Goal: Task Accomplishment & Management: Manage account settings

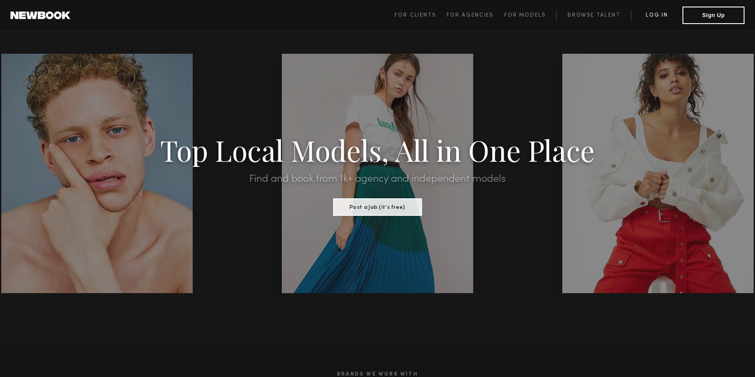
click at [656, 17] on link "Log in" at bounding box center [657, 15] width 52 height 10
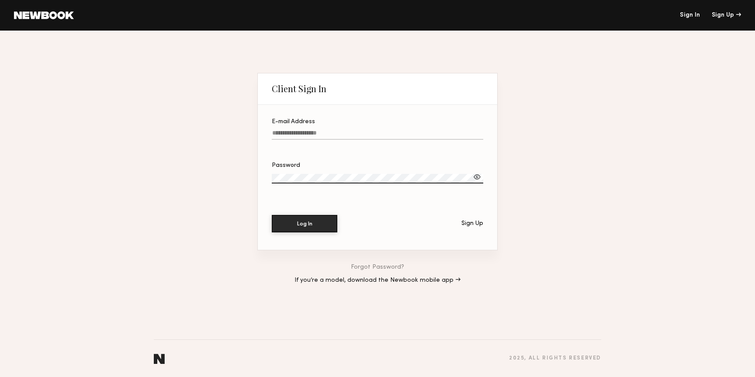
click at [327, 139] on input "E-mail Address" at bounding box center [377, 135] width 211 height 10
click at [328, 135] on input "E-mail Address" at bounding box center [377, 135] width 211 height 10
click at [328, 131] on input "*" at bounding box center [377, 135] width 211 height 10
type input "**********"
click at [272, 215] on button "Log In" at bounding box center [305, 223] width 66 height 17
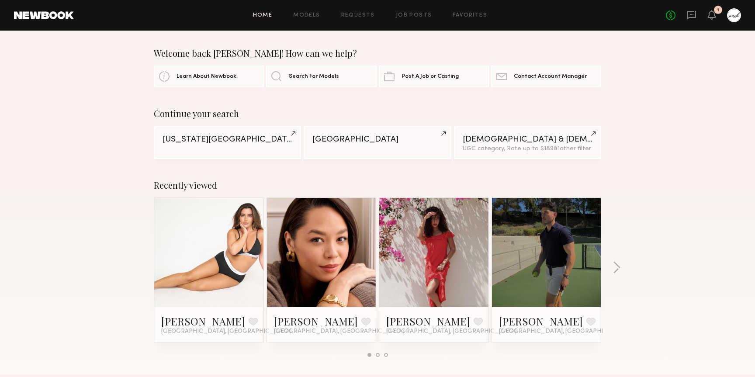
click at [685, 18] on div "No fees up to $5,000 1" at bounding box center [703, 15] width 75 height 14
click at [687, 18] on icon at bounding box center [691, 15] width 9 height 8
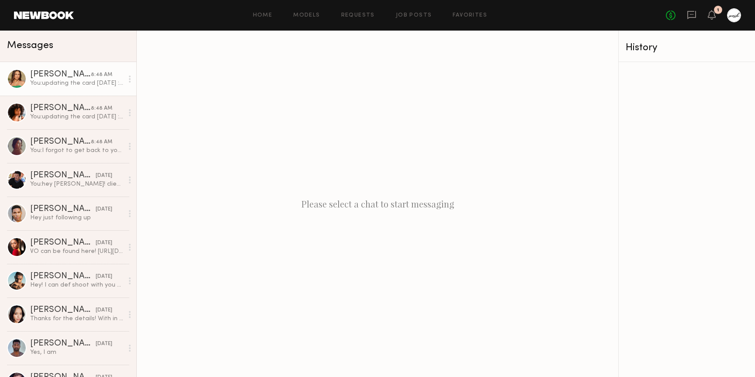
click at [92, 85] on div "You: updating the card [DATE] :) sorry about all this!" at bounding box center [76, 83] width 93 height 8
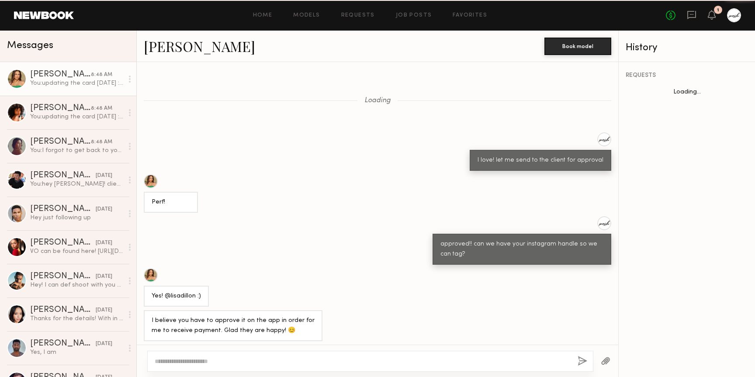
scroll to position [404, 0]
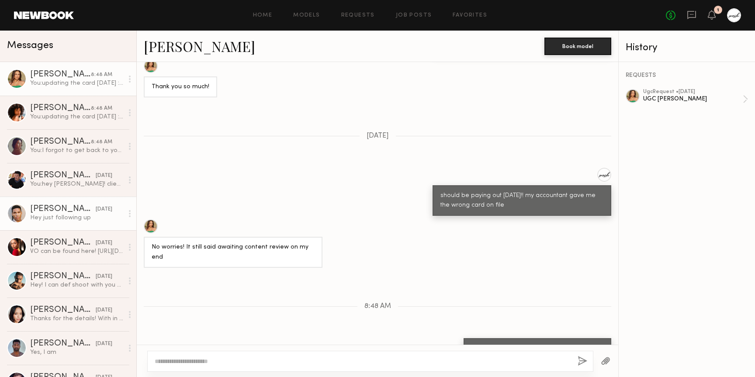
click at [93, 214] on div "Hey just following up" at bounding box center [76, 218] width 93 height 8
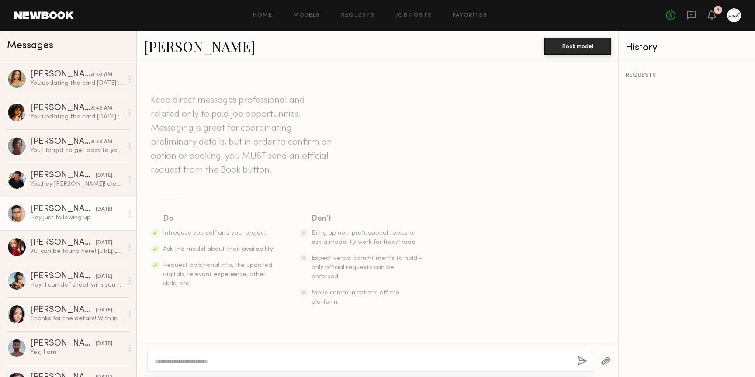
scroll to position [580, 0]
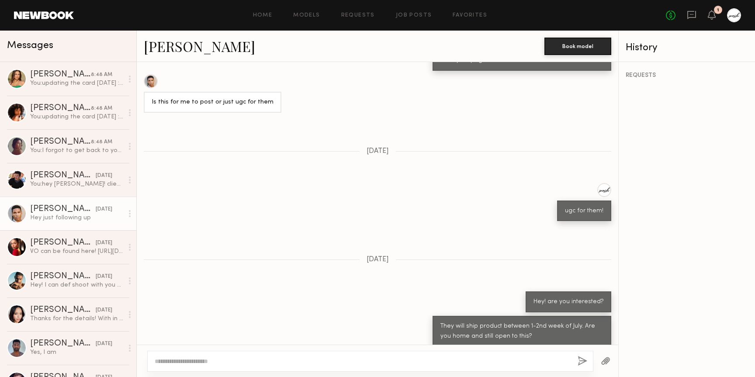
click at [731, 21] on div at bounding box center [734, 15] width 14 height 14
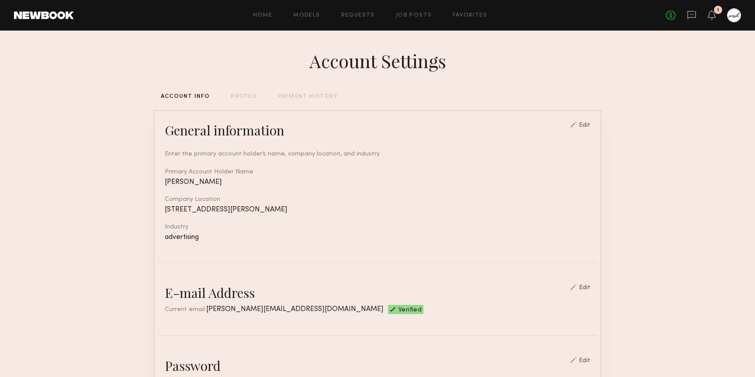
click at [308, 98] on div "PAYMENT HISTORY" at bounding box center [308, 97] width 60 height 6
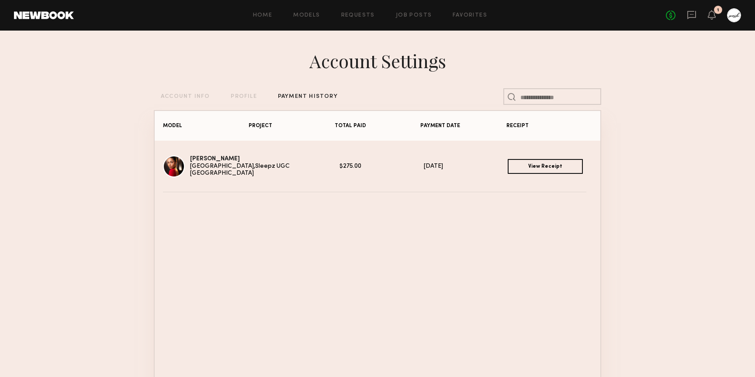
click at [242, 99] on div "PROFILE" at bounding box center [244, 97] width 26 height 6
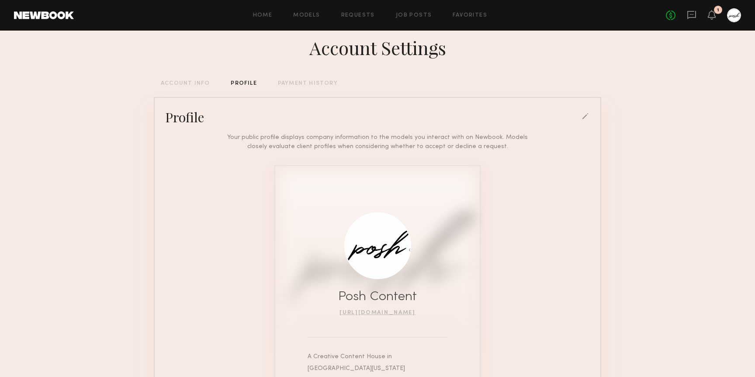
scroll to position [12, 0]
click at [189, 85] on div "ACCOUNT INFO" at bounding box center [185, 85] width 49 height 6
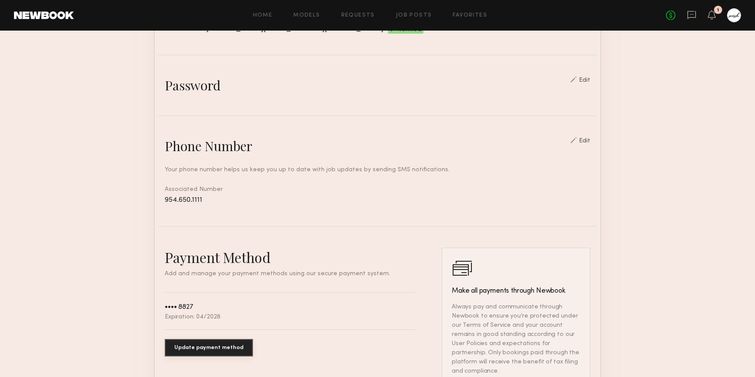
scroll to position [323, 0]
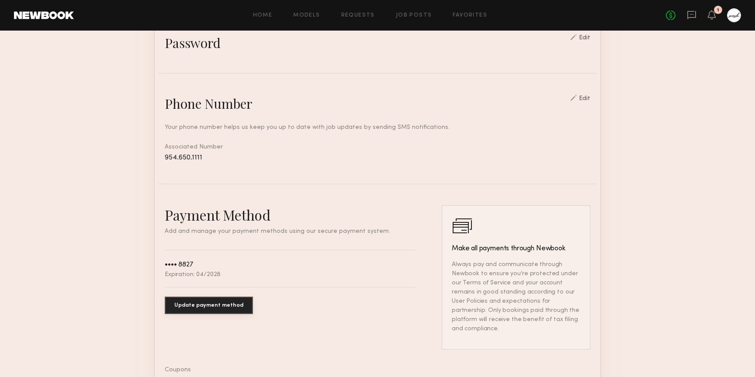
click at [223, 304] on button "Update payment method" at bounding box center [209, 305] width 88 height 17
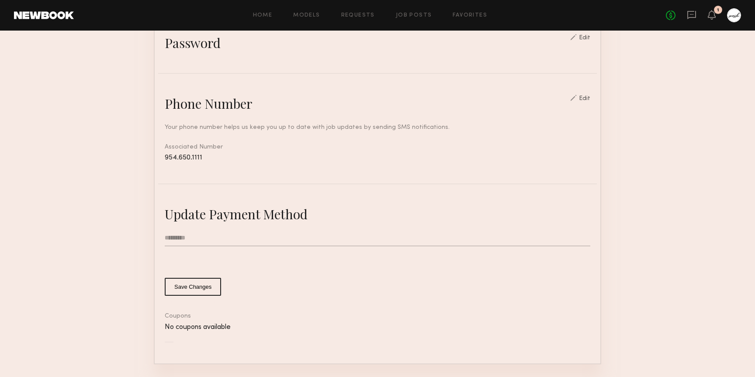
click at [200, 238] on input "text" at bounding box center [377, 238] width 425 height 17
type input "**********"
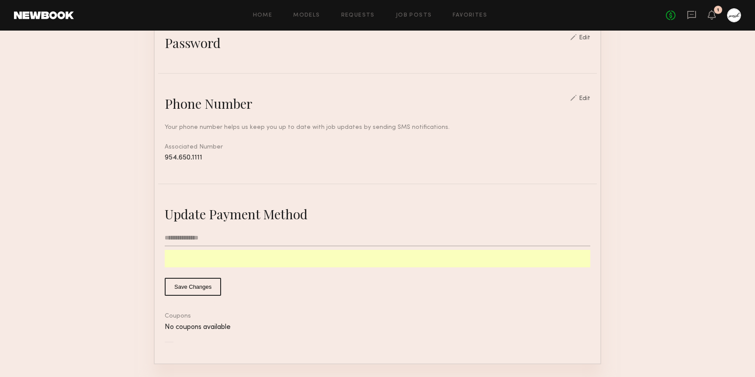
click at [203, 287] on button "Save Changes" at bounding box center [193, 287] width 56 height 18
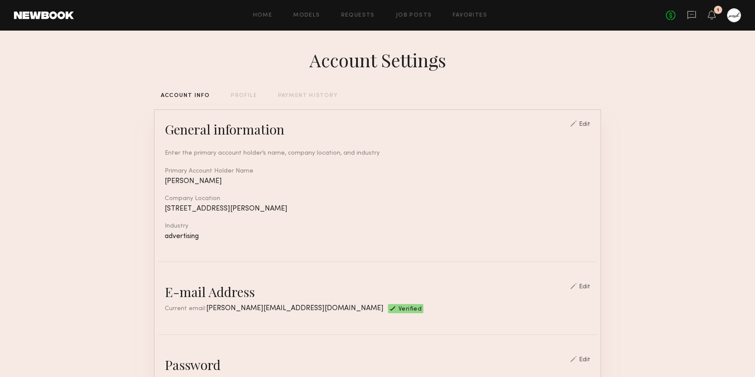
scroll to position [0, 0]
